Goal: Information Seeking & Learning: Learn about a topic

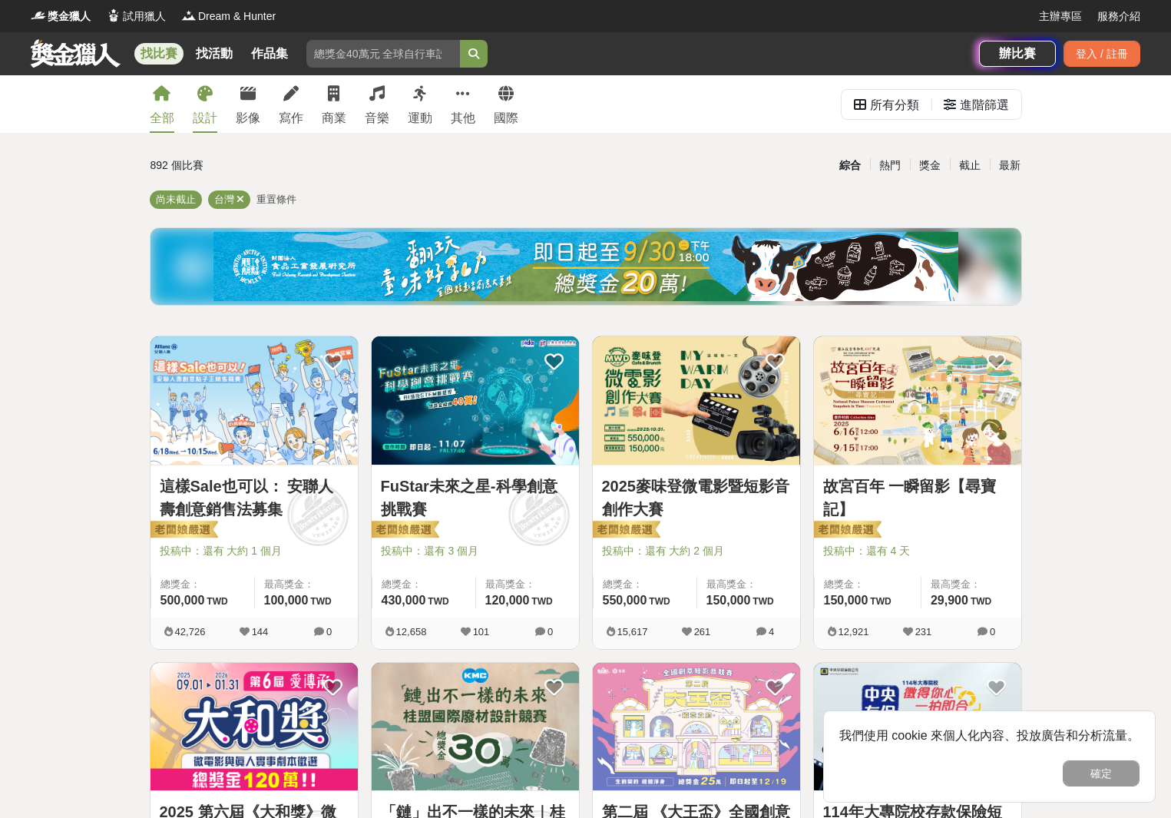
click at [198, 101] on link "設計" at bounding box center [205, 104] width 25 height 58
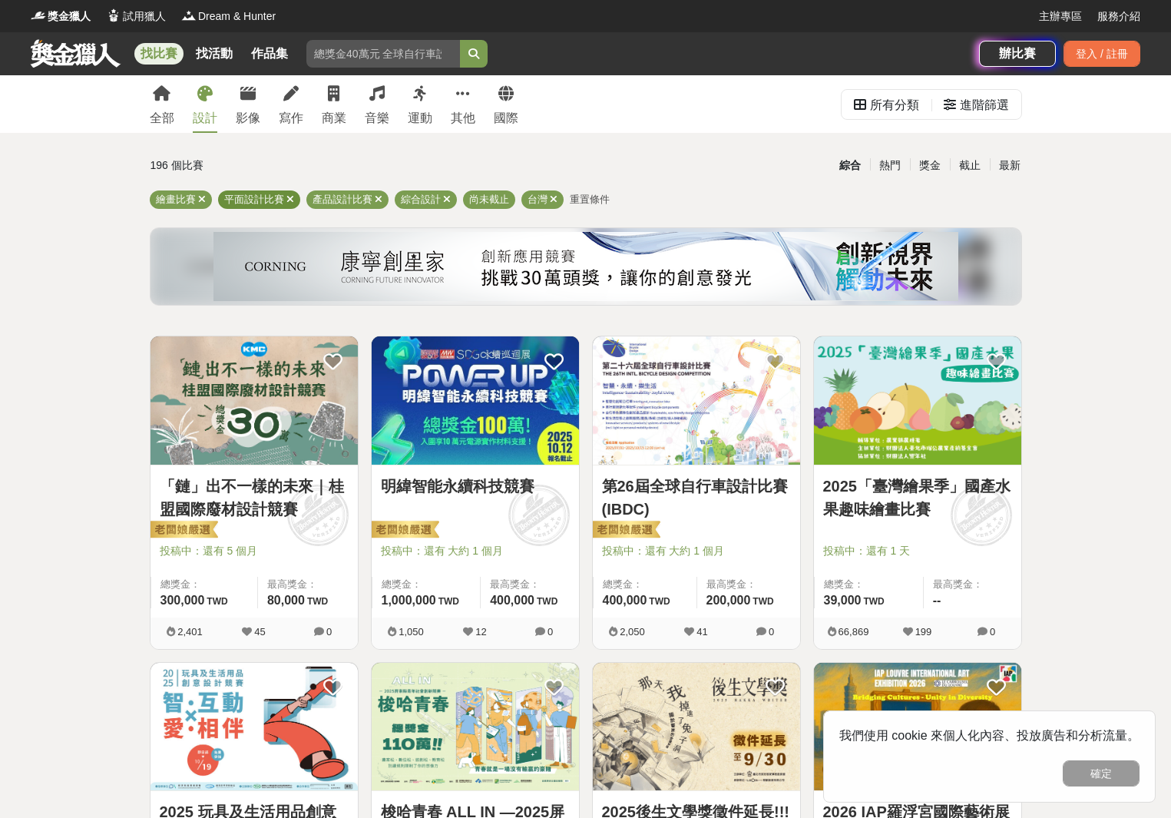
click at [288, 200] on icon at bounding box center [291, 199] width 8 height 10
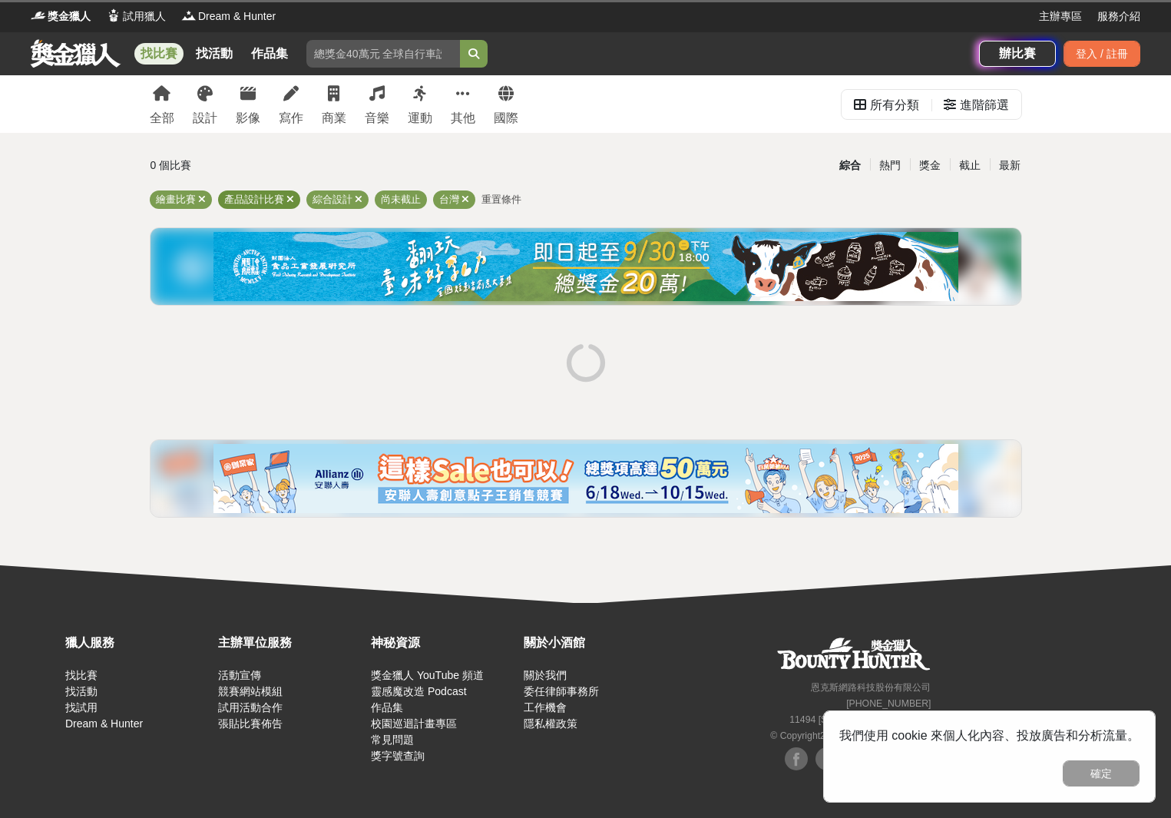
click at [288, 200] on icon at bounding box center [291, 199] width 8 height 10
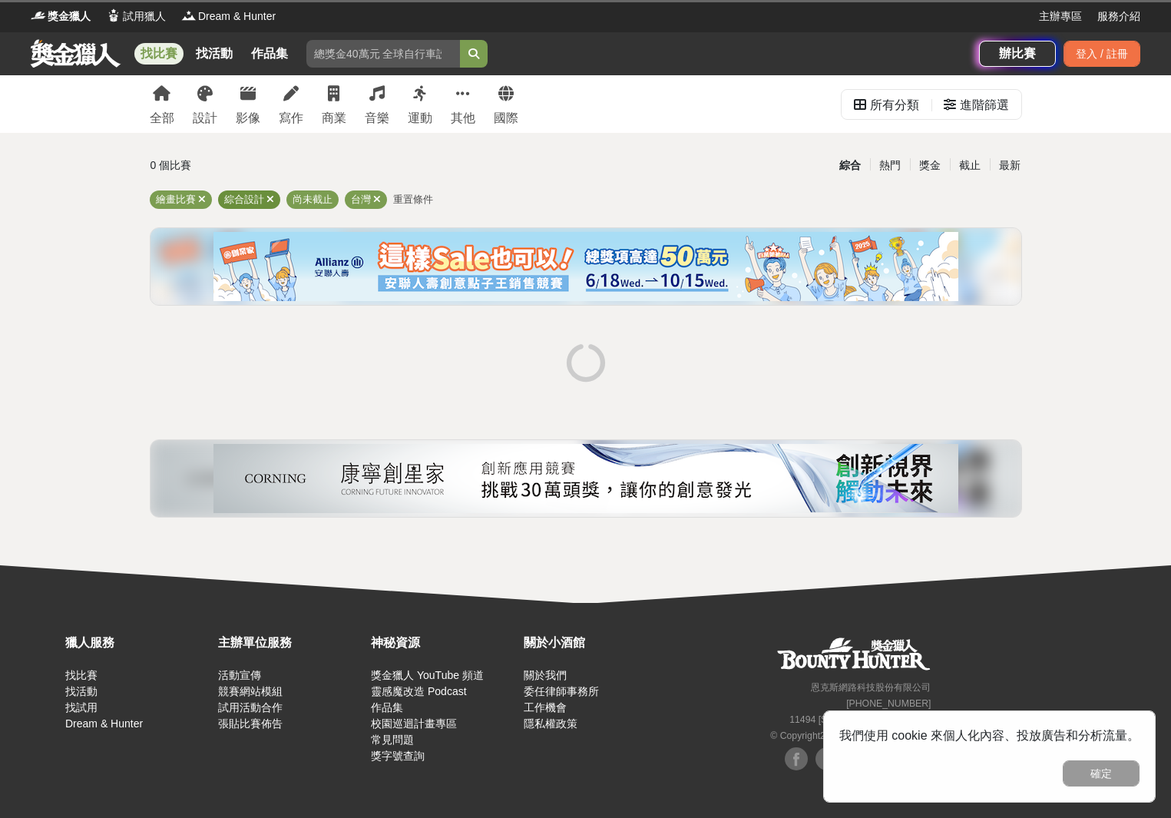
click at [277, 201] on div "綜合設計" at bounding box center [249, 199] width 62 height 18
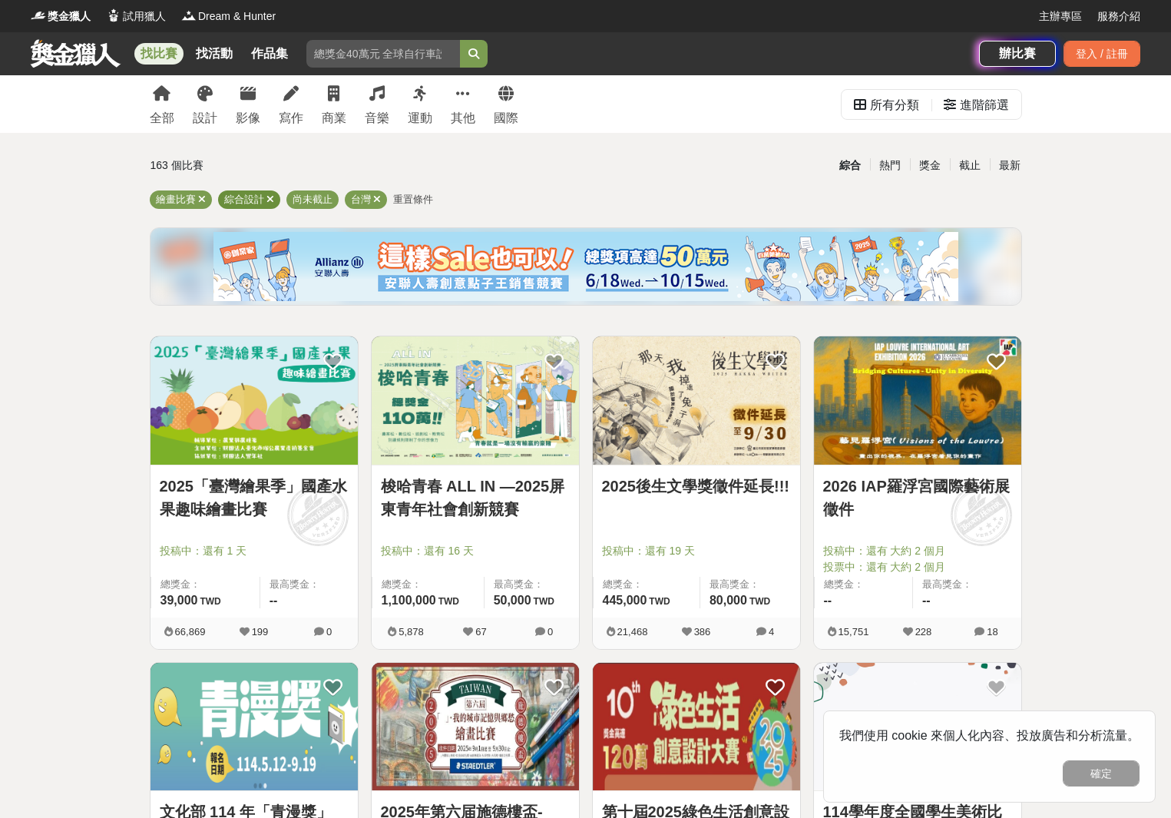
click at [274, 202] on div "綜合設計" at bounding box center [249, 199] width 62 height 18
click at [273, 196] on icon at bounding box center [271, 199] width 8 height 10
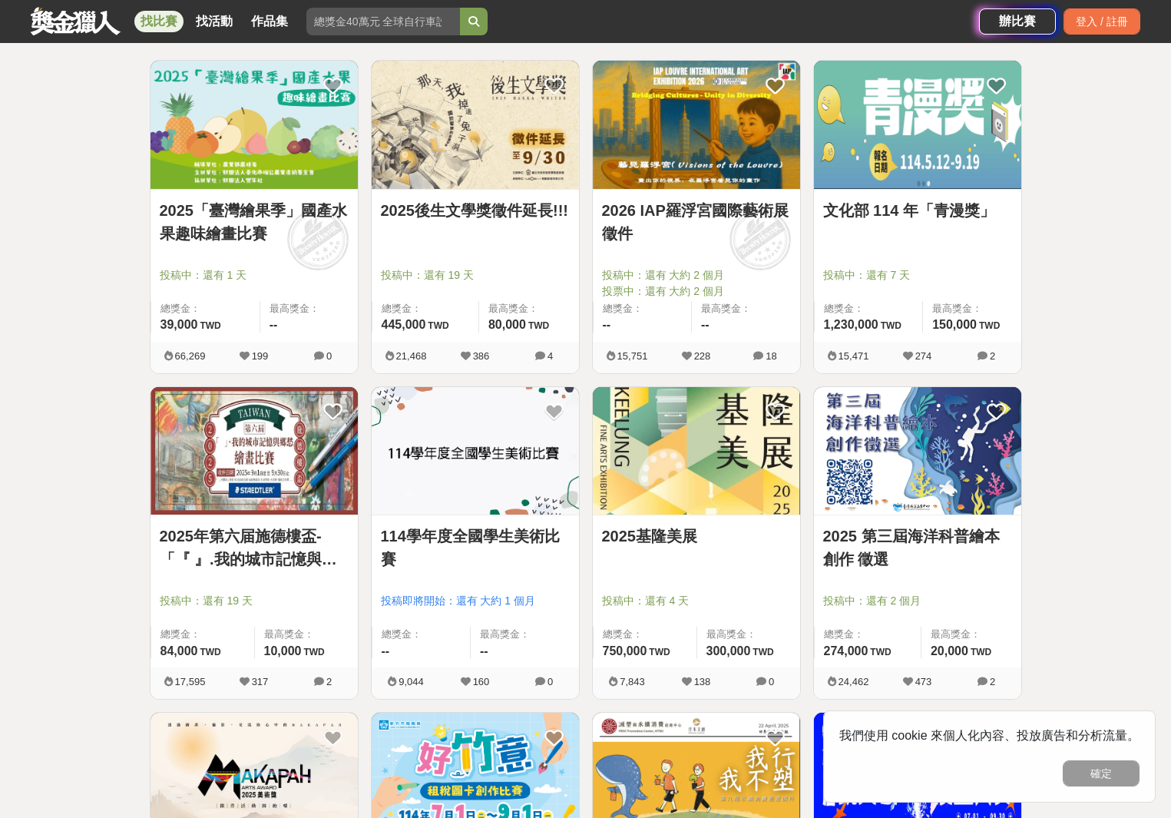
scroll to position [279, 0]
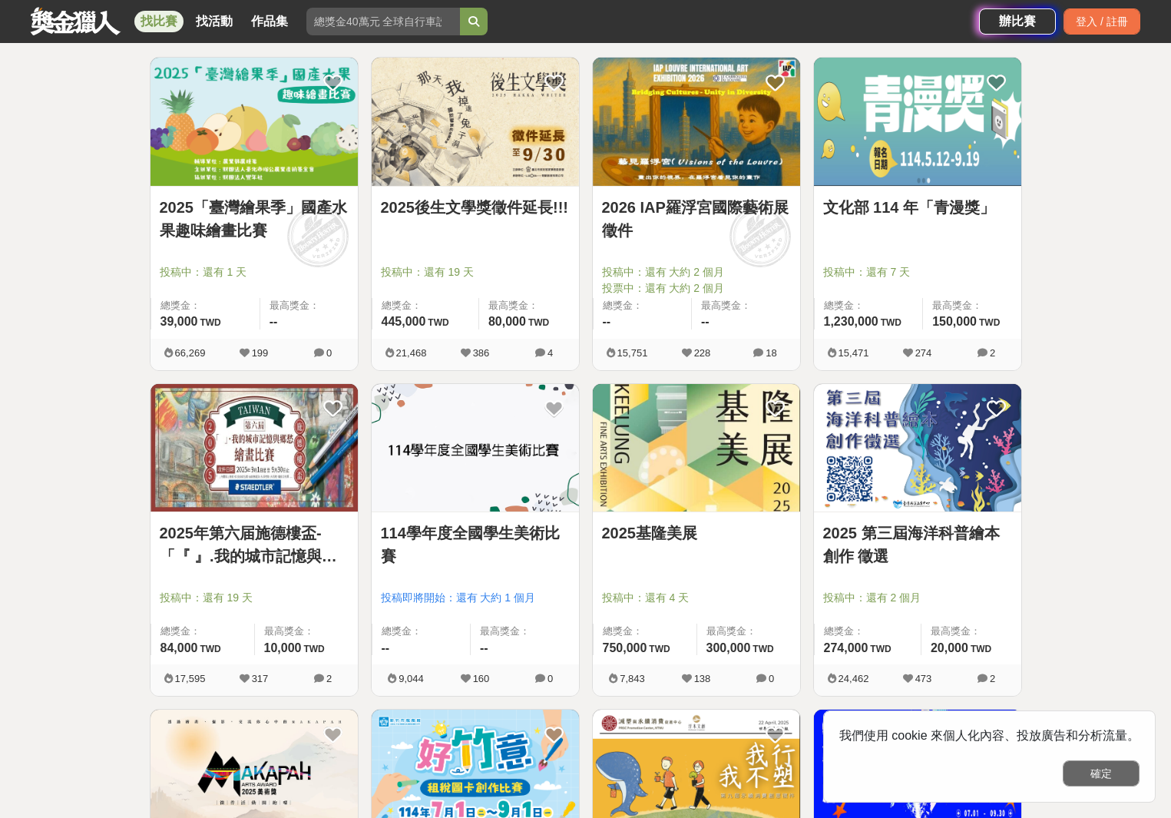
click at [1111, 772] on button "確定" at bounding box center [1101, 773] width 77 height 26
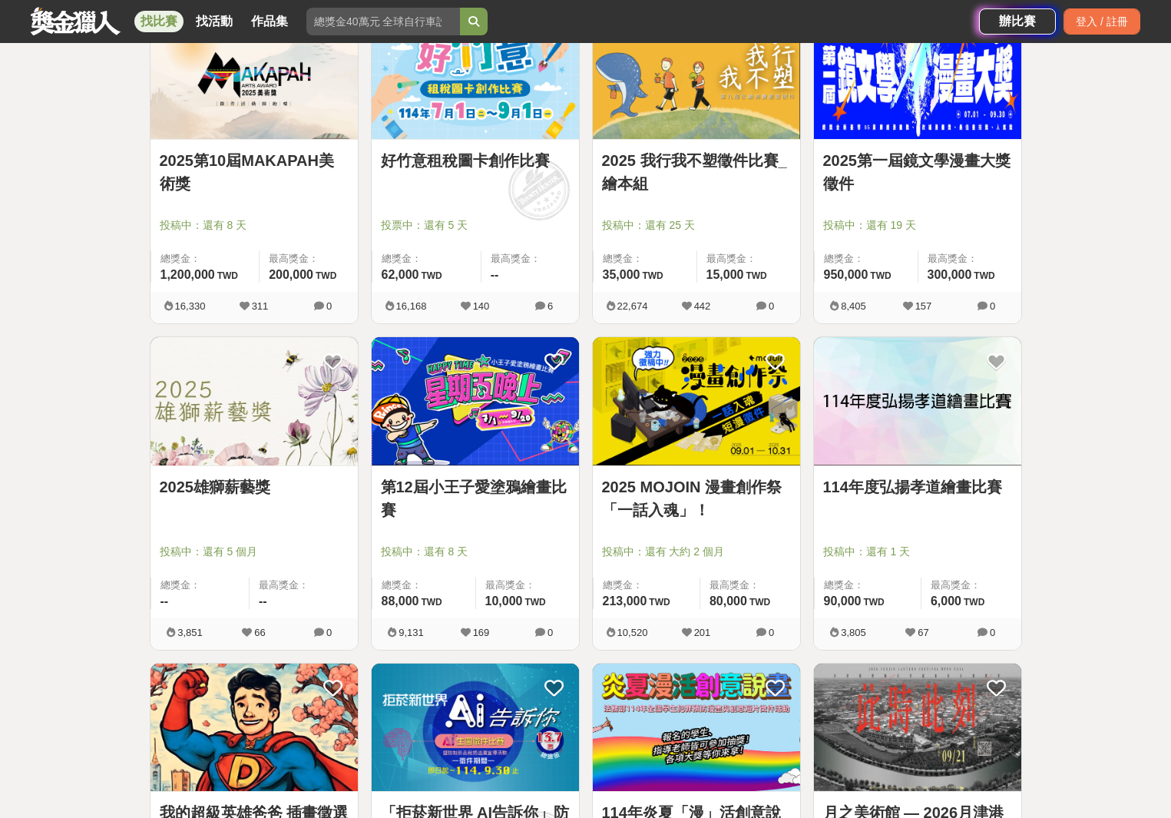
scroll to position [1021, 0]
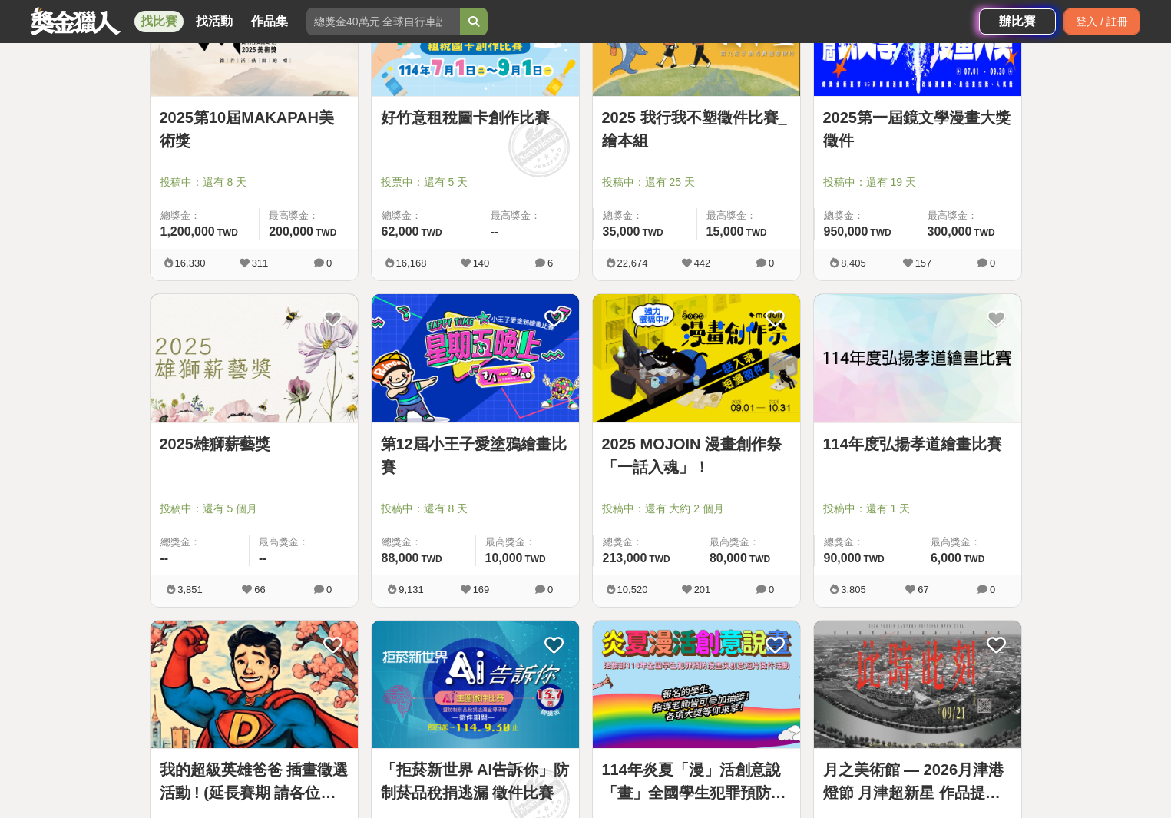
click at [493, 342] on img at bounding box center [475, 358] width 207 height 128
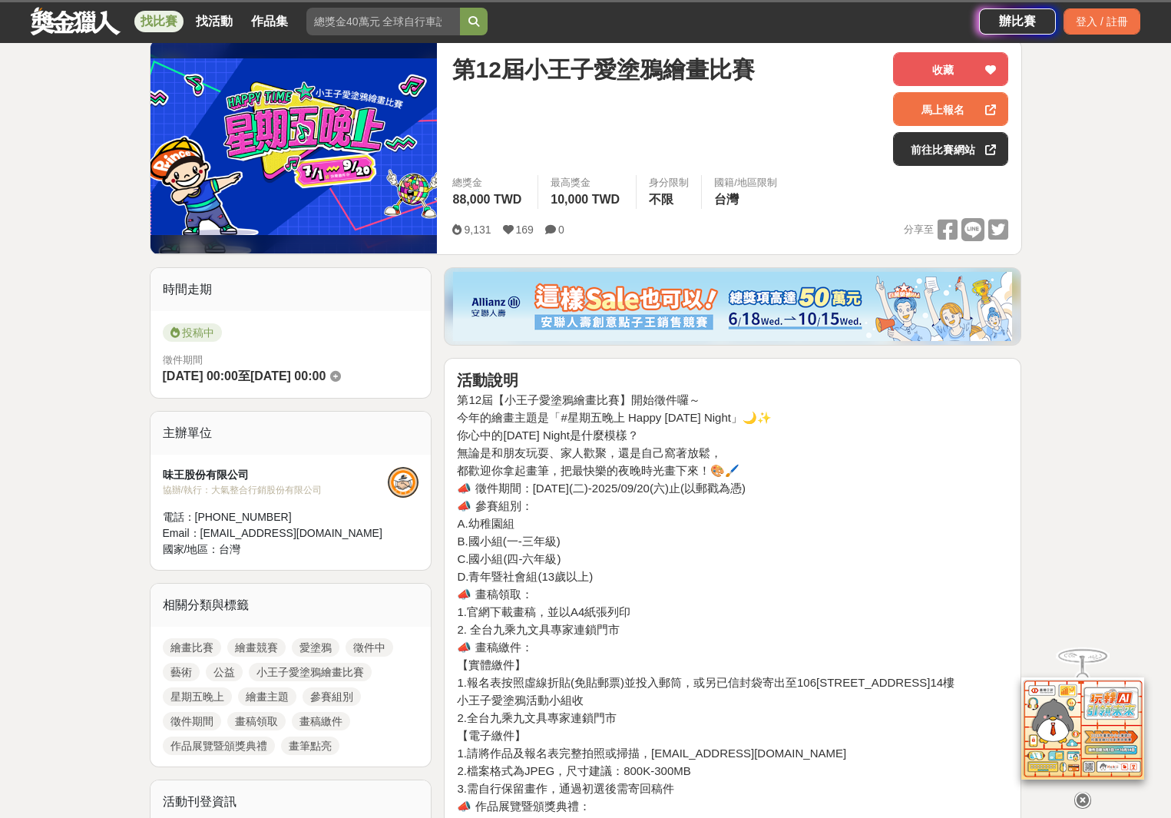
scroll to position [196, 0]
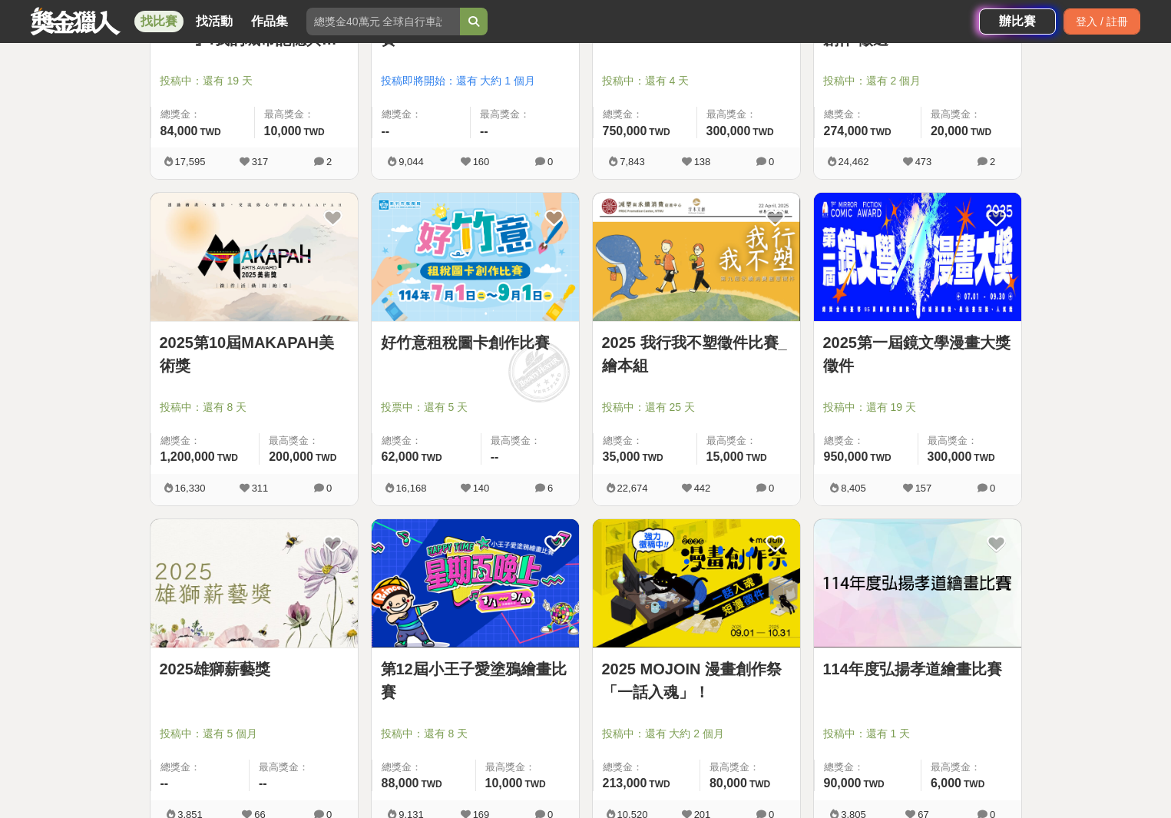
scroll to position [797, 0]
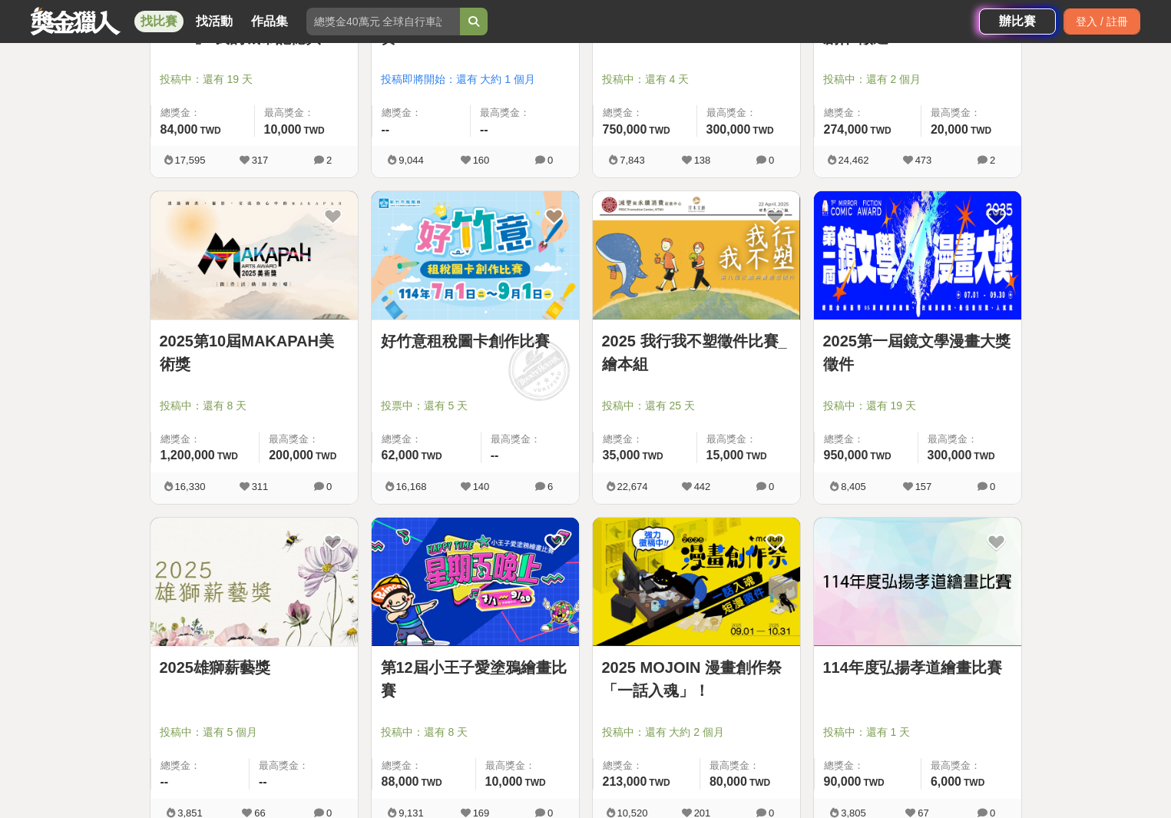
click at [479, 585] on img at bounding box center [475, 582] width 207 height 128
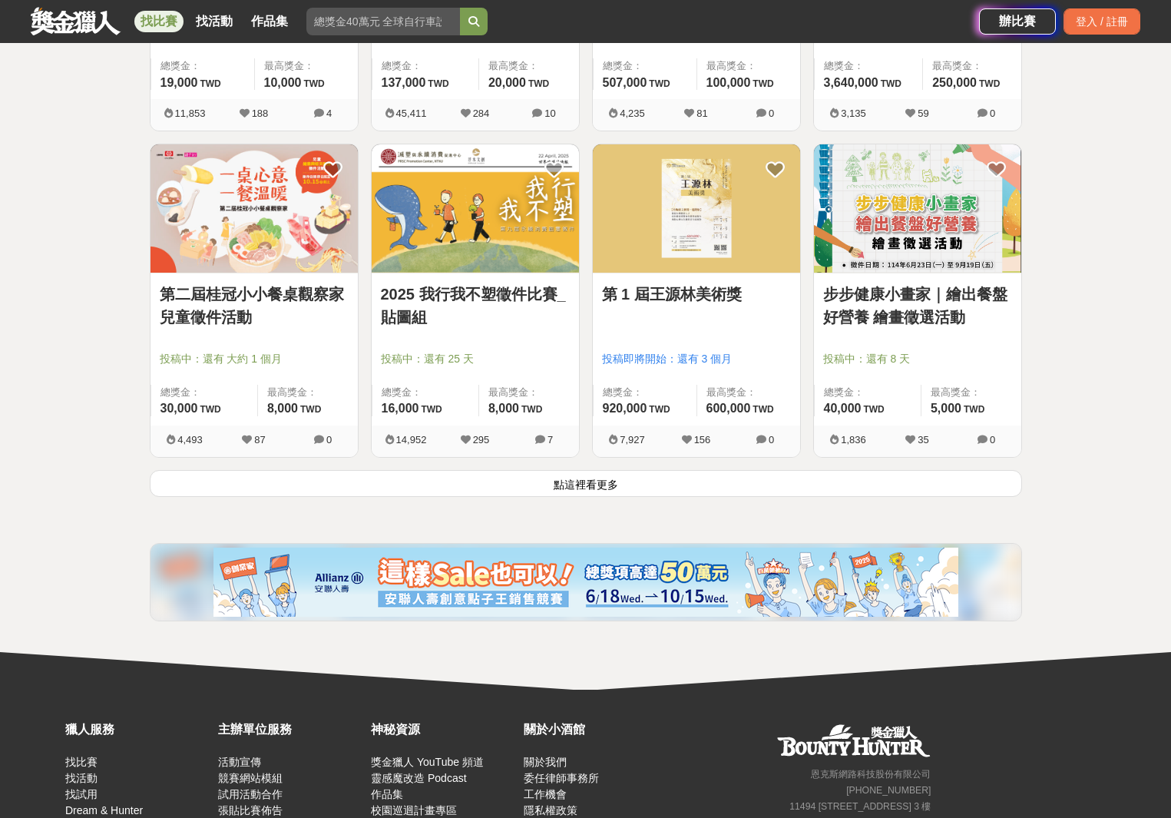
scroll to position [1805, 0]
